Goal: Check status

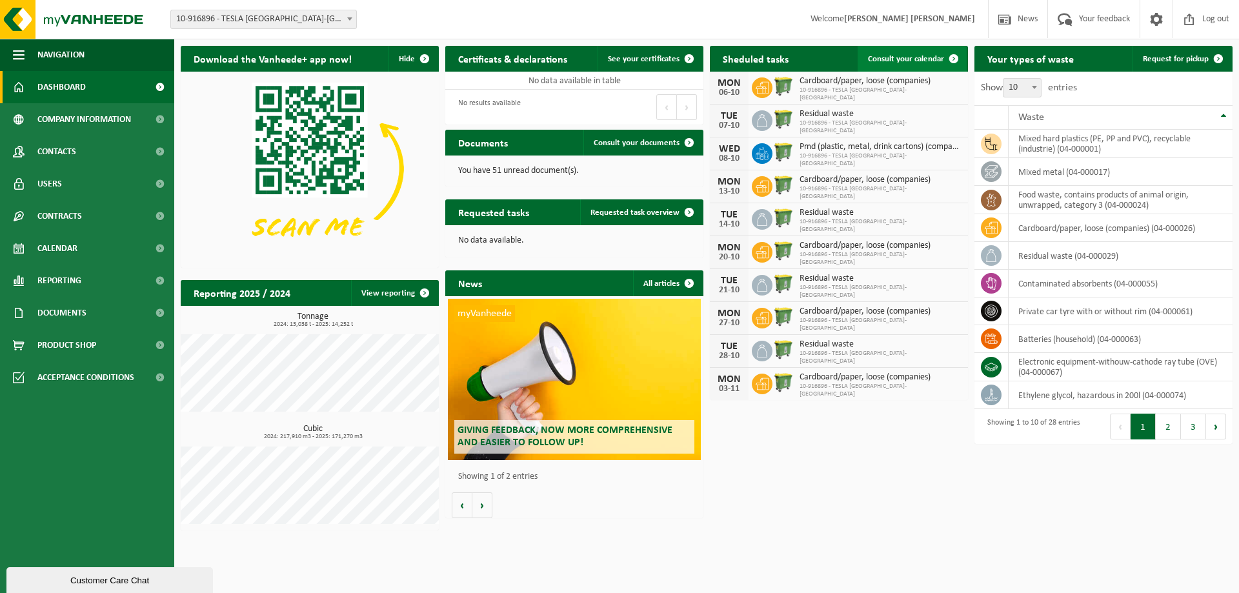
click at [910, 57] on span "Consult your calendar" at bounding box center [906, 59] width 76 height 8
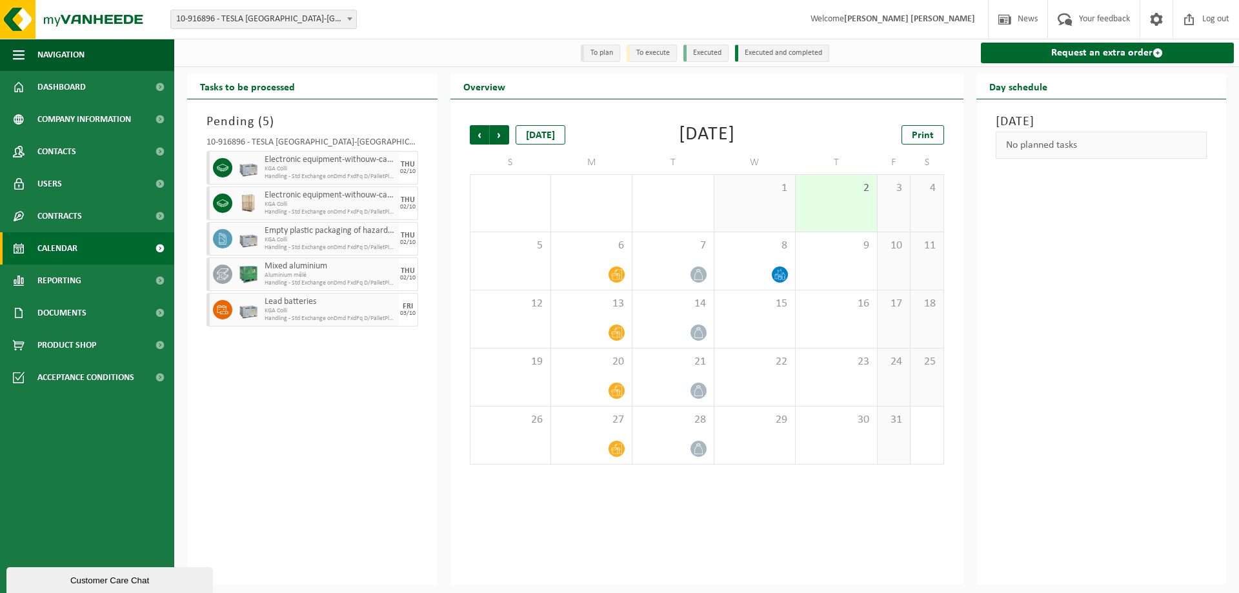
click at [410, 306] on div "FRI" at bounding box center [408, 307] width 10 height 8
click at [305, 357] on div "Pending ( 5 ) 10-916896 - TESLA BELGIUM-LIEGE - AWANS Electronic equipment-with…" at bounding box center [312, 342] width 250 height 486
click at [347, 368] on div "Pending ( 5 ) 10-916896 - TESLA BELGIUM-LIEGE - AWANS Electronic equipment-with…" at bounding box center [312, 342] width 250 height 486
